Goal: Find specific page/section

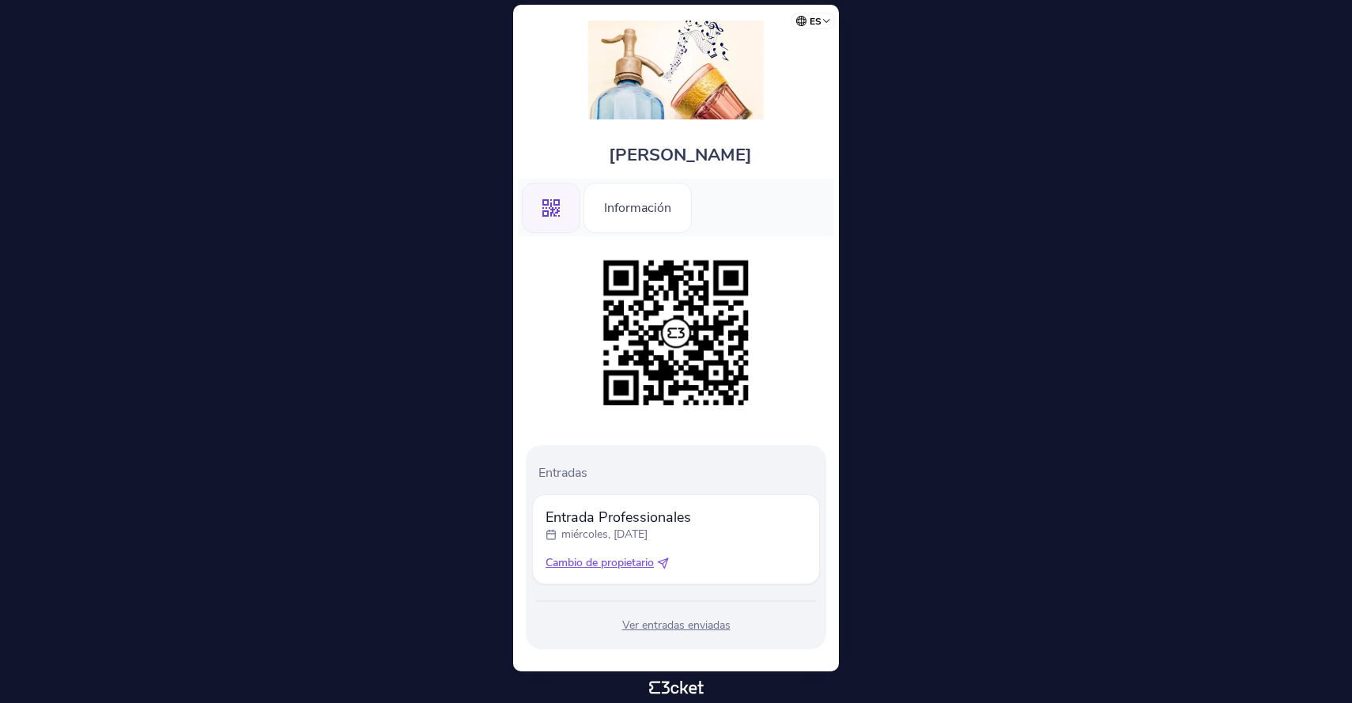
click at [608, 561] on span "Cambio de propietario" at bounding box center [600, 563] width 108 height 16
select select "34"
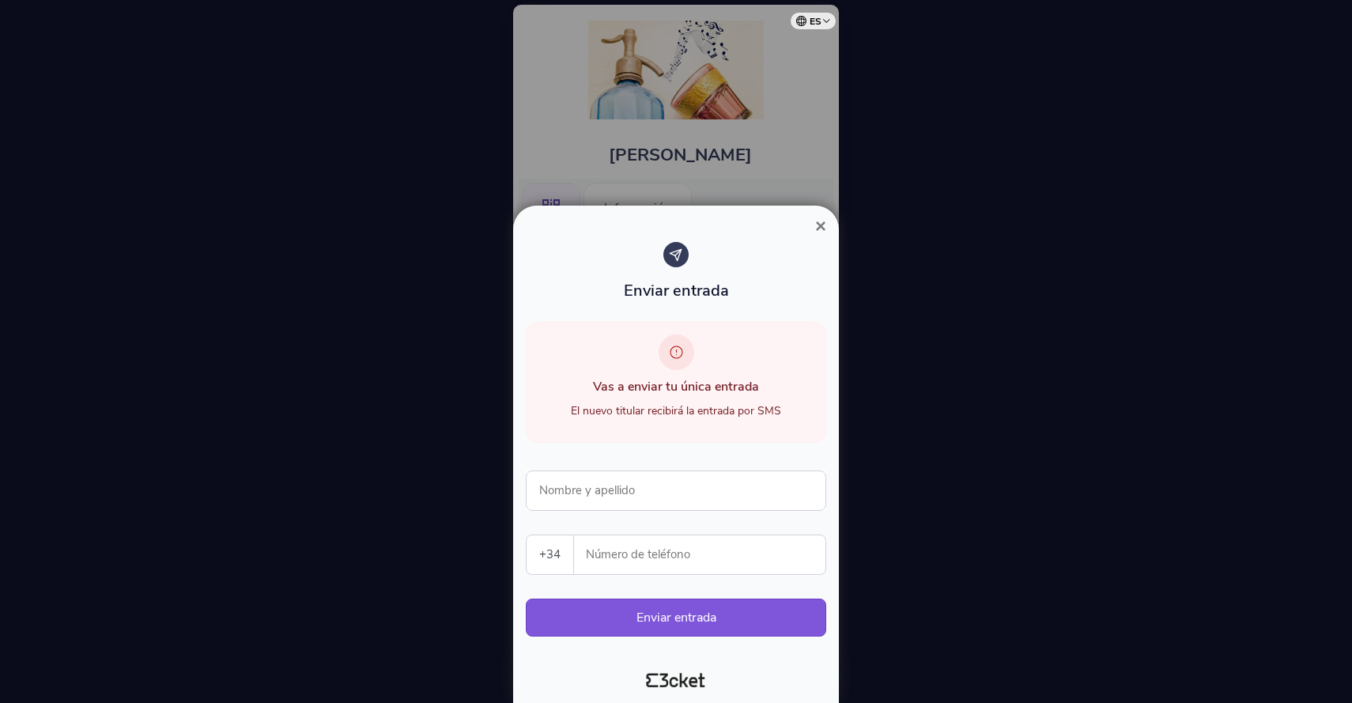
click at [815, 225] on span "×" at bounding box center [820, 225] width 11 height 21
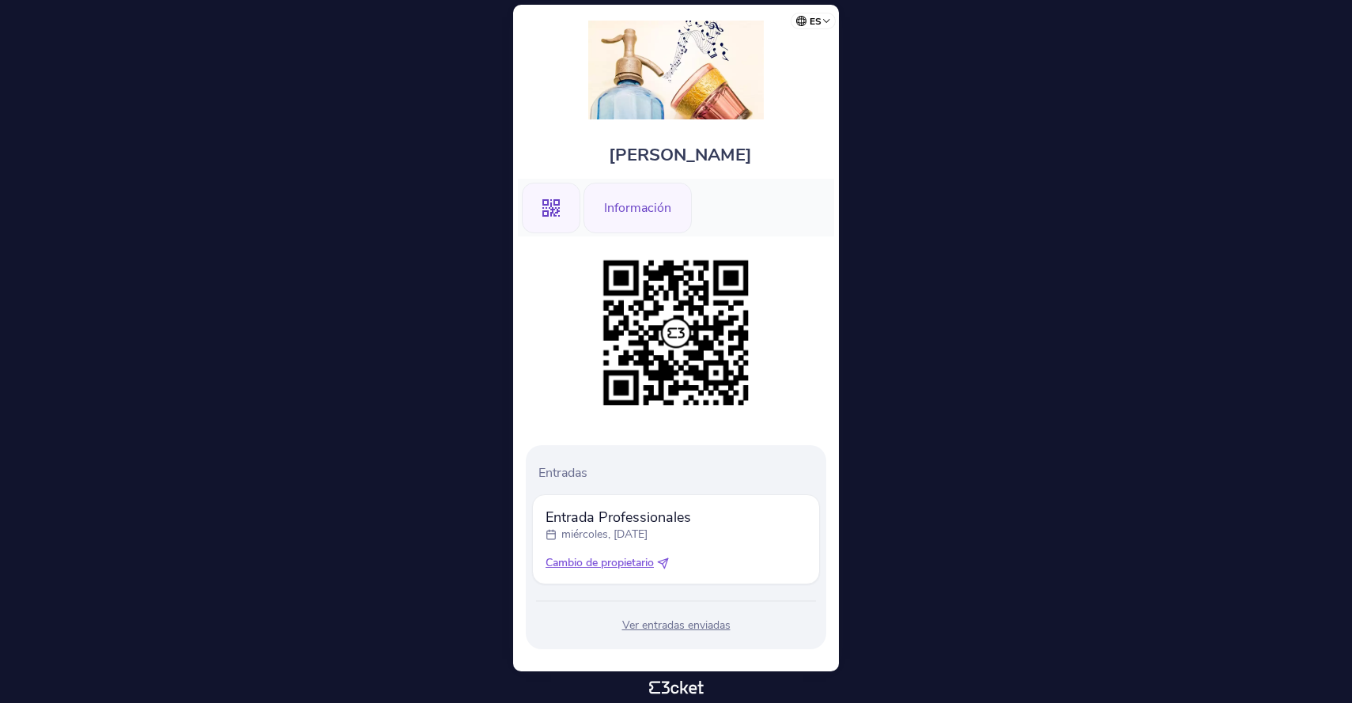
click at [626, 224] on div "Información" at bounding box center [638, 208] width 108 height 51
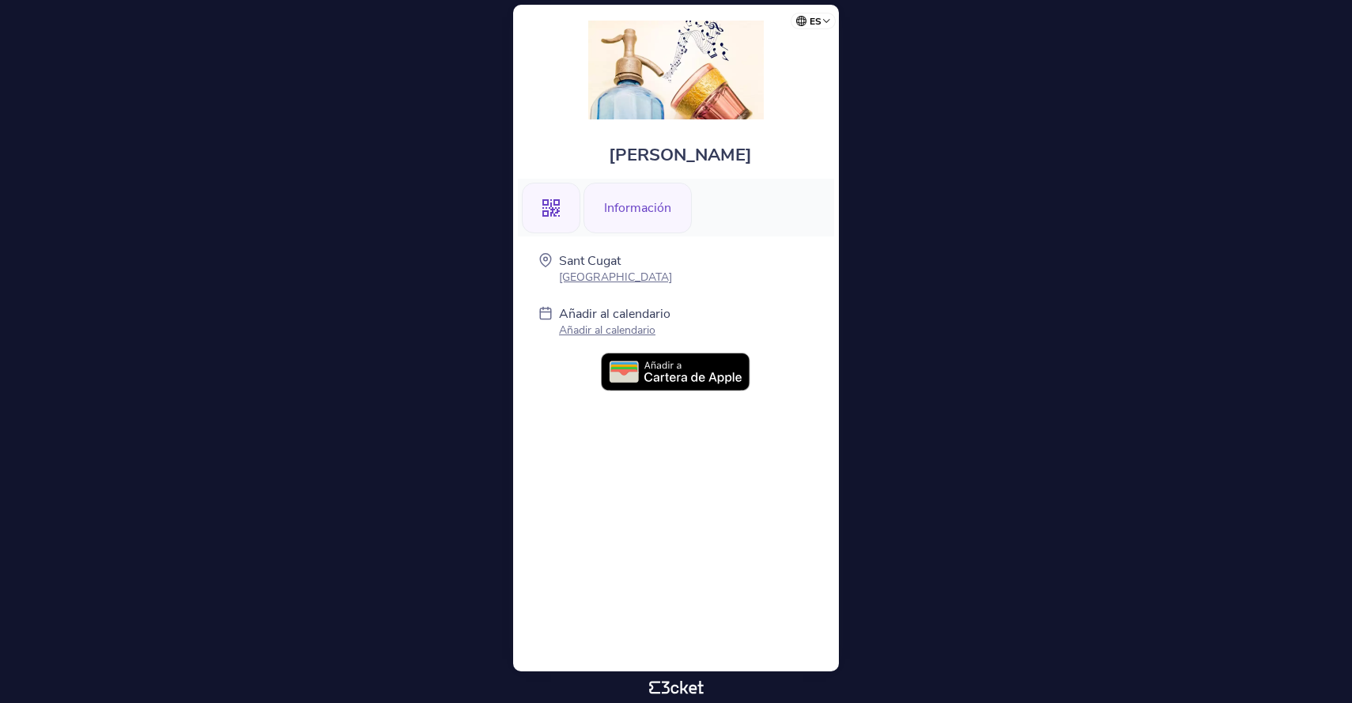
click at [557, 206] on icon ".st0{fill-rule:evenodd;clip-rule:evenodd;}" at bounding box center [550, 207] width 17 height 17
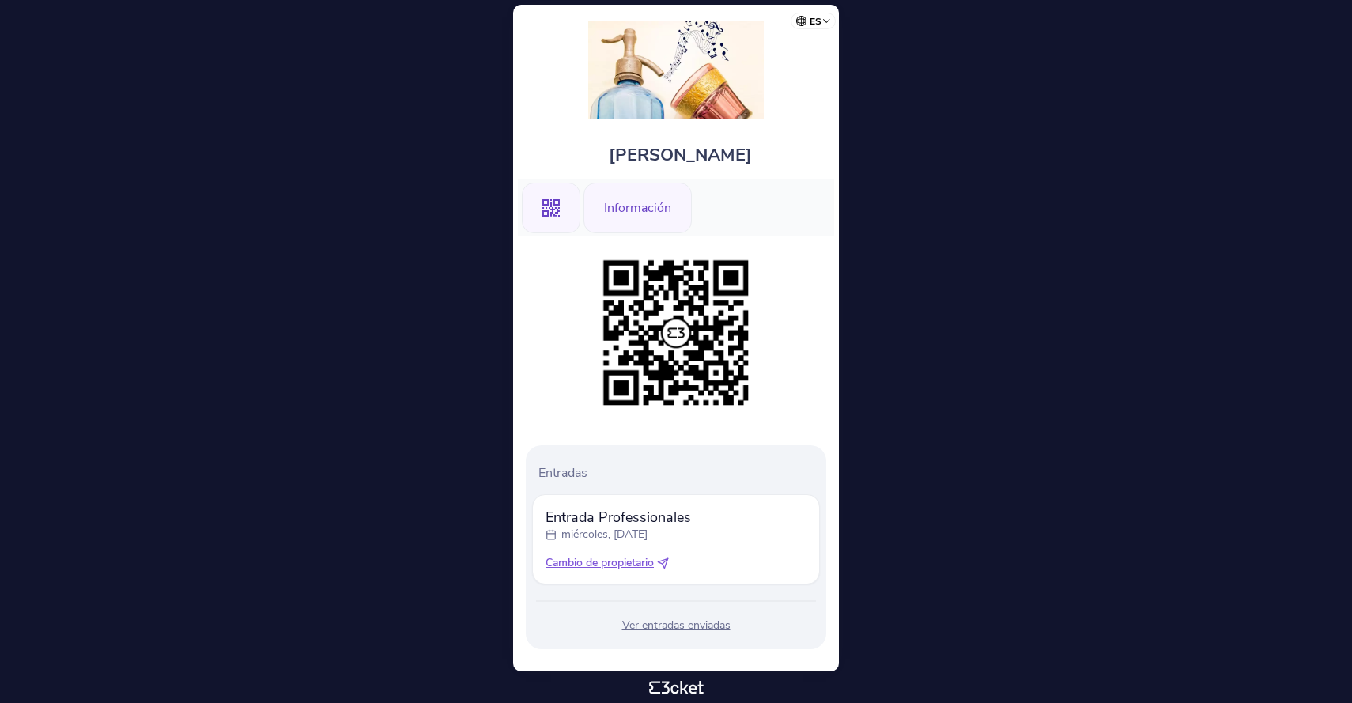
click at [609, 207] on div "Información" at bounding box center [638, 208] width 108 height 51
